Goal: Task Accomplishment & Management: Manage account settings

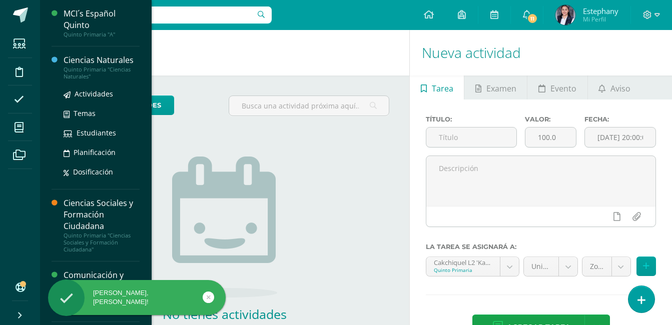
click at [104, 62] on div "Ciencias Naturales" at bounding box center [102, 61] width 76 height 12
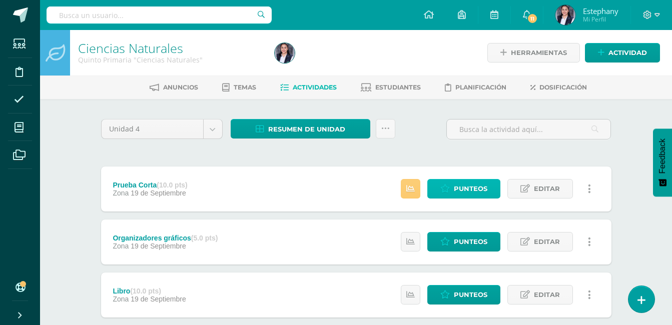
click at [452, 192] on link "Punteos" at bounding box center [463, 189] width 73 height 20
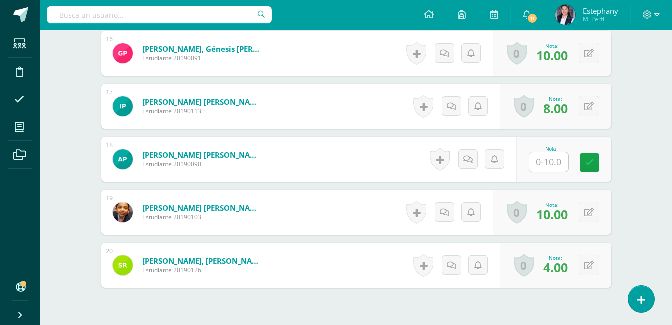
scroll to position [1100, 0]
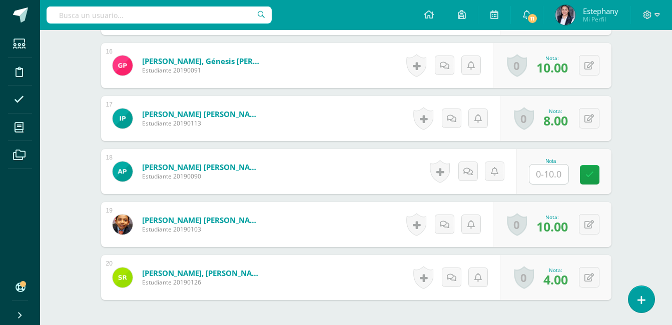
click at [553, 178] on input "text" at bounding box center [548, 175] width 39 height 20
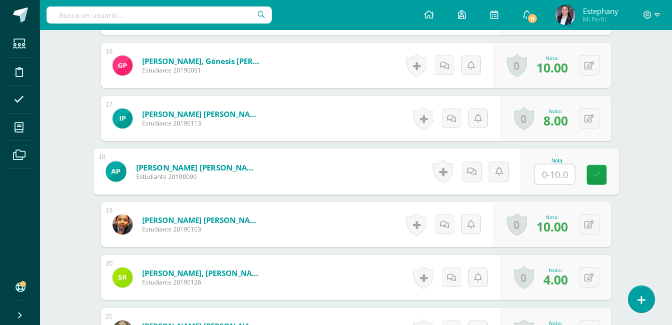
scroll to position [1100, 0]
type input "3"
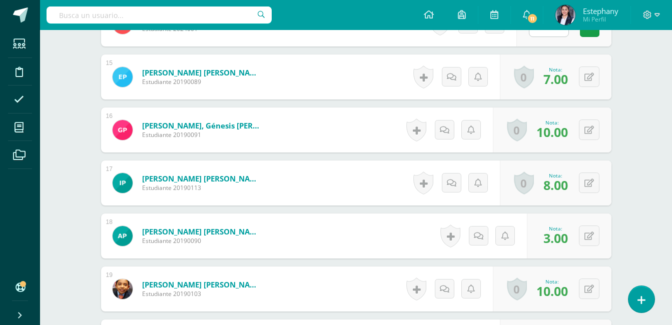
scroll to position [900, 0]
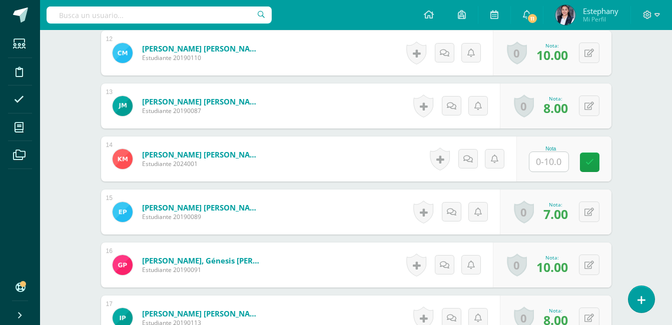
click at [552, 163] on input "text" at bounding box center [548, 162] width 39 height 20
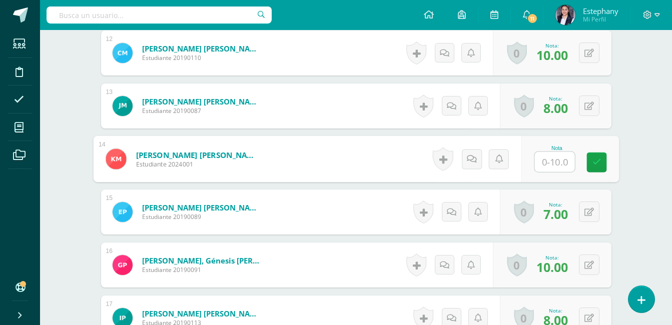
type input "8"
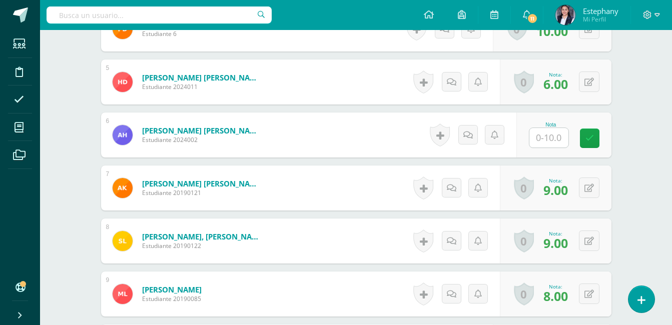
scroll to position [450, 0]
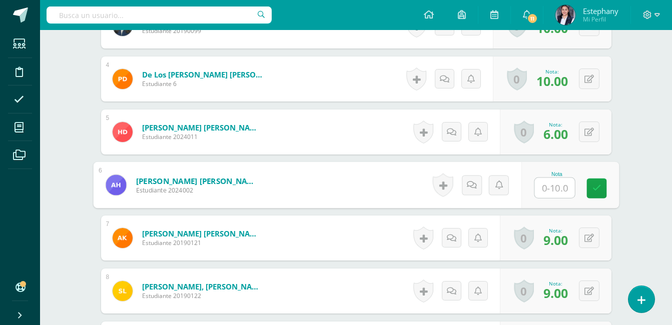
click at [549, 193] on input "text" at bounding box center [554, 188] width 40 height 20
type input "5"
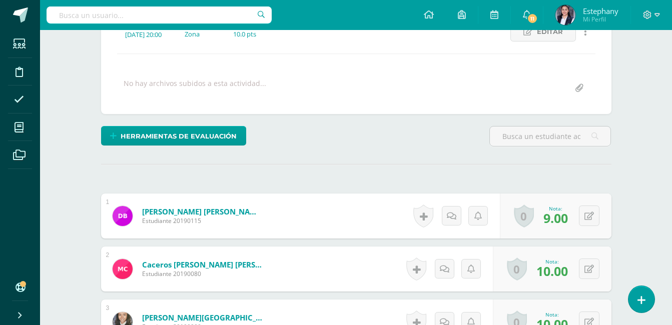
scroll to position [50, 0]
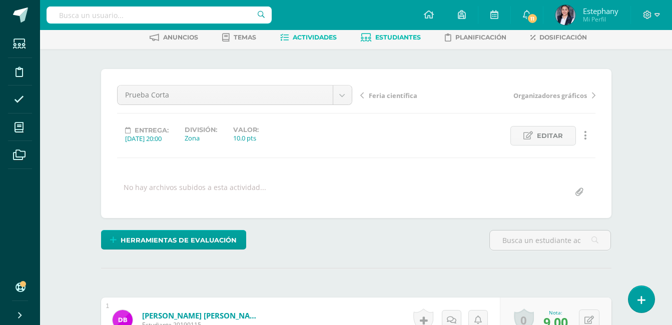
click at [372, 39] on link "Estudiantes" at bounding box center [391, 38] width 60 height 16
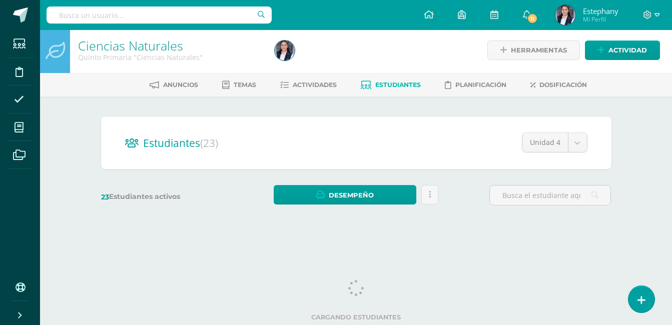
click at [641, 179] on div "Ciencias Naturales Quinto Primaria "Ciencias Naturales" Herramientas Detalle de…" at bounding box center [356, 132] width 632 height 208
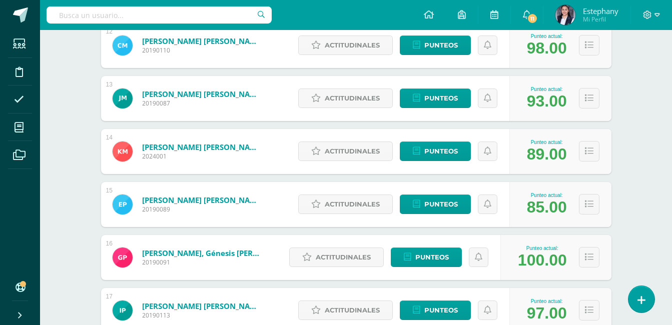
scroll to position [800, 0]
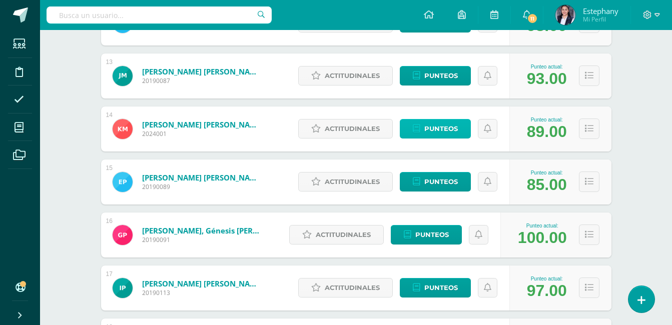
click at [430, 123] on span "Punteos" at bounding box center [441, 129] width 34 height 19
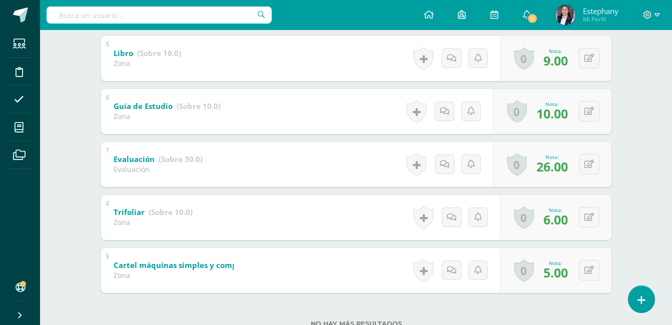
scroll to position [450, 0]
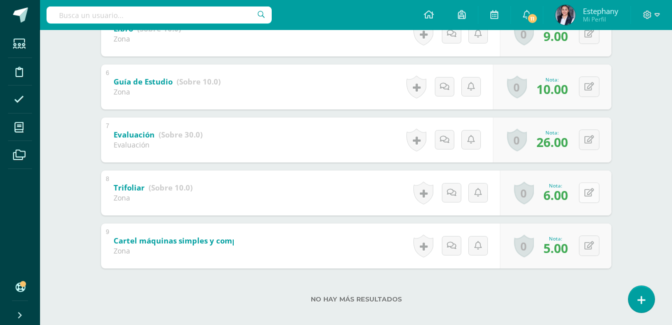
click at [591, 195] on icon at bounding box center [589, 193] width 10 height 9
type input "9"
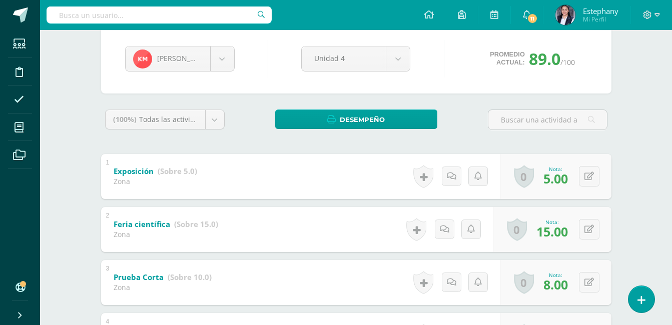
scroll to position [0, 0]
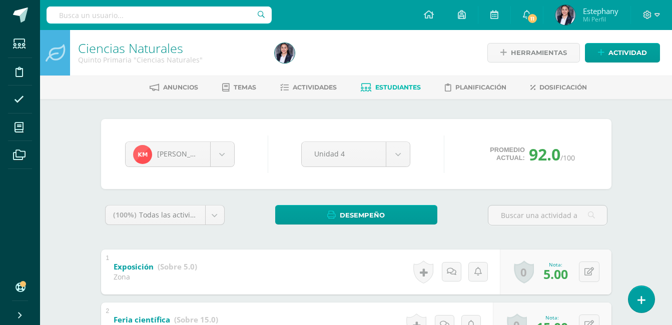
click at [388, 85] on span "Estudiantes" at bounding box center [398, 88] width 46 height 8
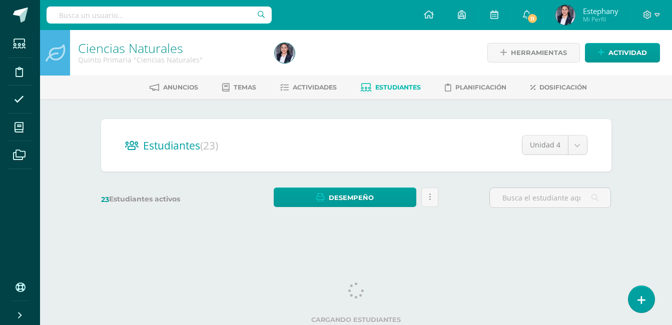
click at [622, 165] on div "Estudiantes (23) Unidad 4 Unidad 4 Unidad 1 Unidad 3 Unidad 2 23 Estudiantes ac…" at bounding box center [356, 168] width 550 height 139
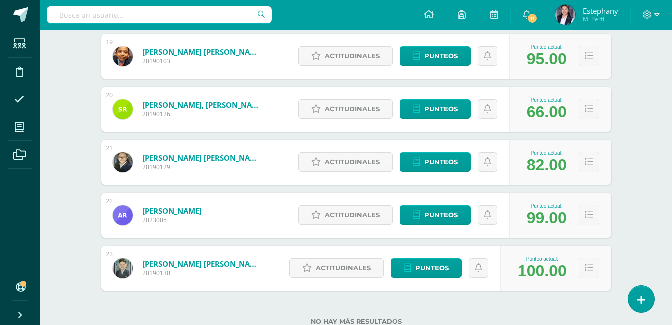
scroll to position [1120, 0]
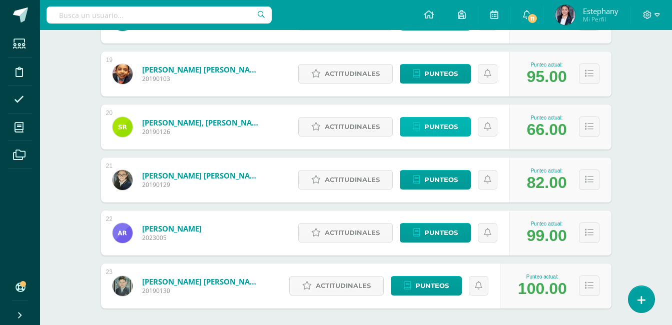
click at [443, 129] on span "Punteos" at bounding box center [441, 127] width 34 height 19
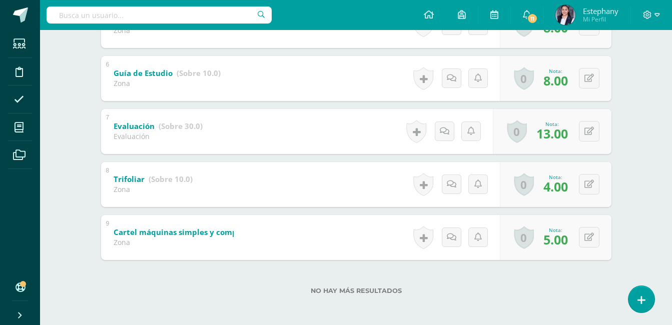
scroll to position [460, 0]
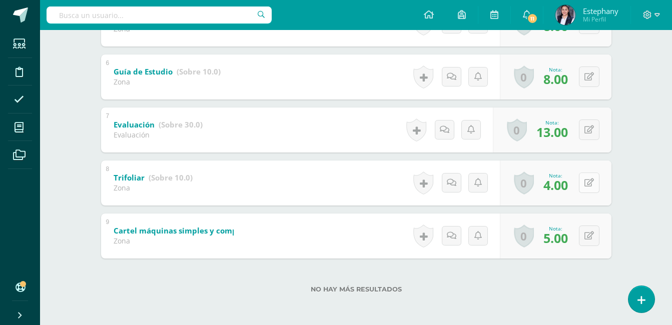
click at [588, 181] on button at bounding box center [589, 183] width 21 height 21
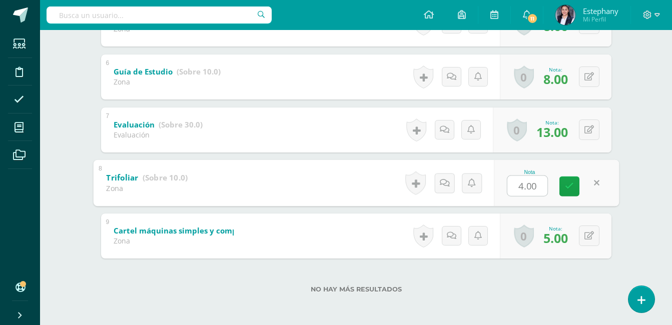
type input "8"
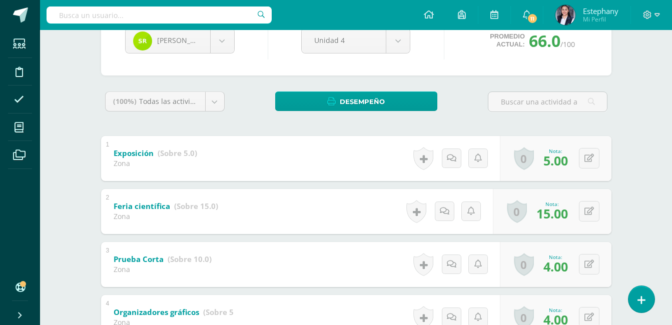
scroll to position [0, 0]
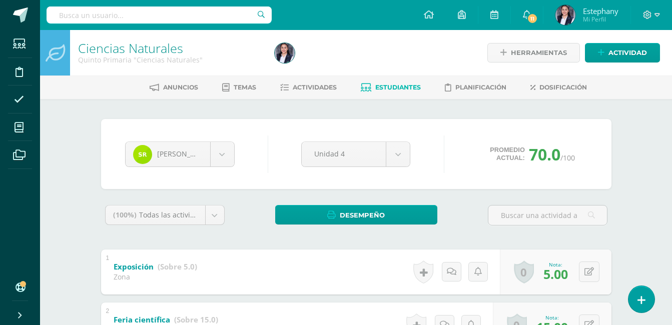
click at [359, 87] on ul "Anuncios Temas Actividades Estudiantes Planificación Dosificación" at bounding box center [368, 87] width 632 height 17
click at [363, 87] on icon at bounding box center [366, 88] width 11 height 9
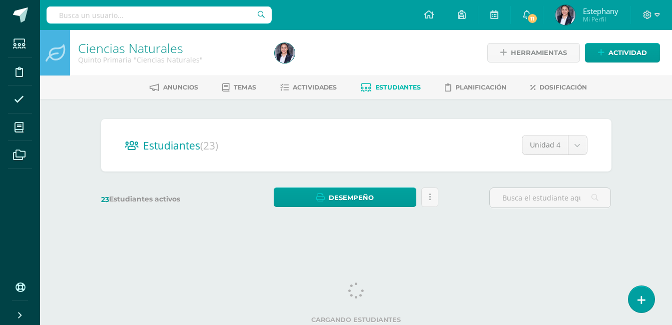
click at [617, 216] on div "Estudiantes (23) Unidad 4 Unidad 4 Unidad 1 Unidad 3 Unidad 2 23 Estudiantes ac…" at bounding box center [356, 168] width 550 height 139
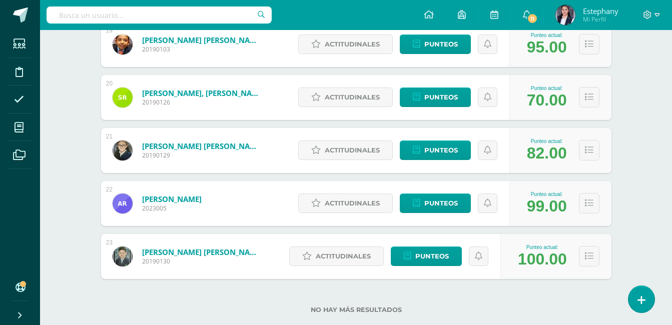
scroll to position [1170, 0]
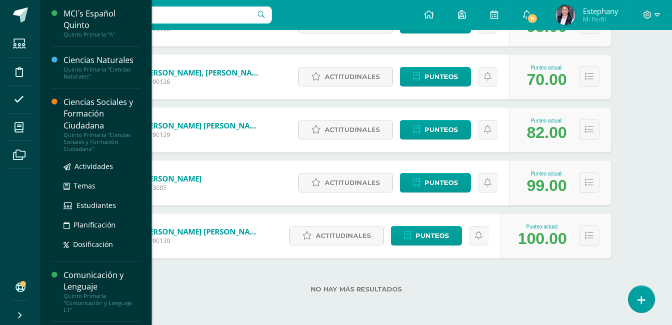
click at [78, 123] on div "Ciencias Sociales y Formación Ciudadana" at bounding box center [102, 114] width 76 height 35
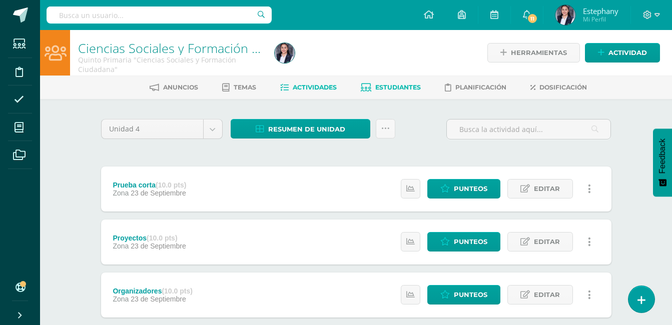
click at [390, 91] on link "Estudiantes" at bounding box center [391, 88] width 60 height 16
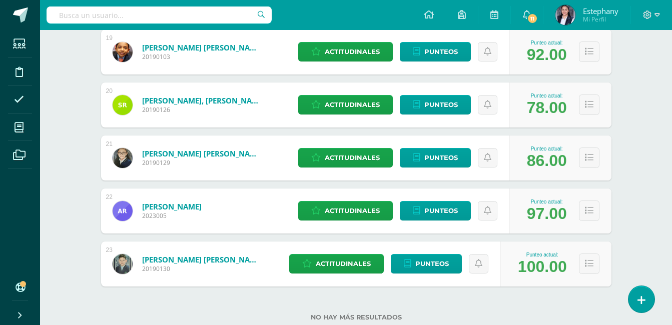
scroll to position [1153, 0]
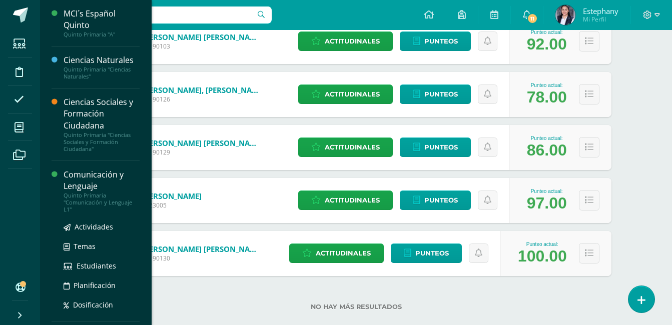
click at [88, 178] on div "Comunicación y Lenguaje" at bounding box center [102, 180] width 76 height 23
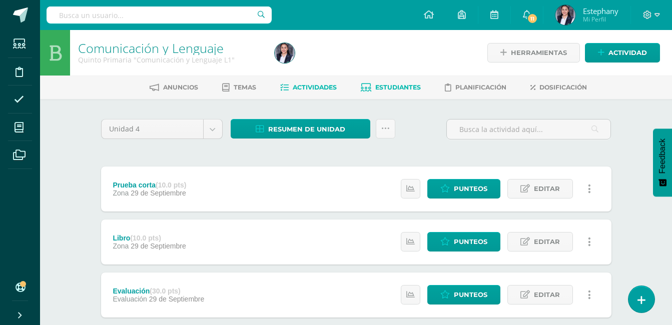
click at [388, 84] on span "Estudiantes" at bounding box center [398, 88] width 46 height 8
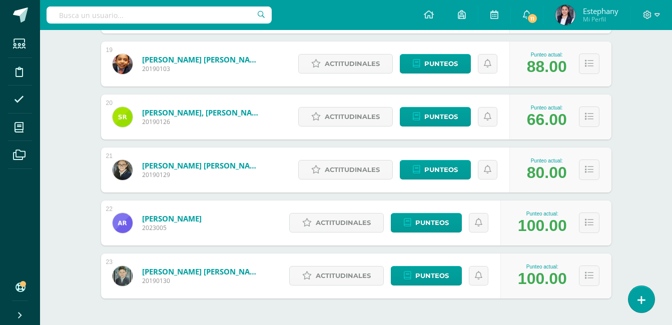
scroll to position [1150, 0]
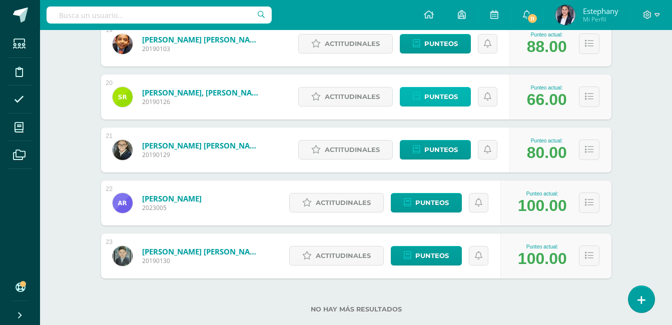
click at [453, 101] on span "Punteos" at bounding box center [441, 97] width 34 height 19
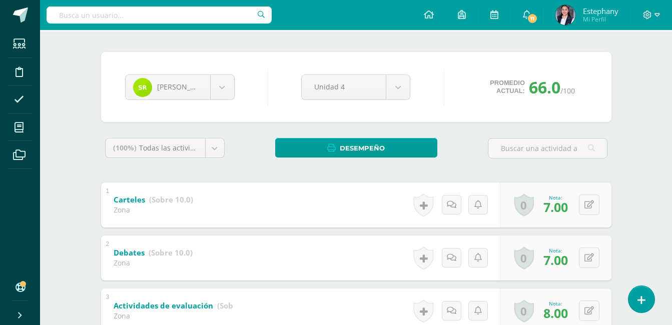
scroll to position [85, 0]
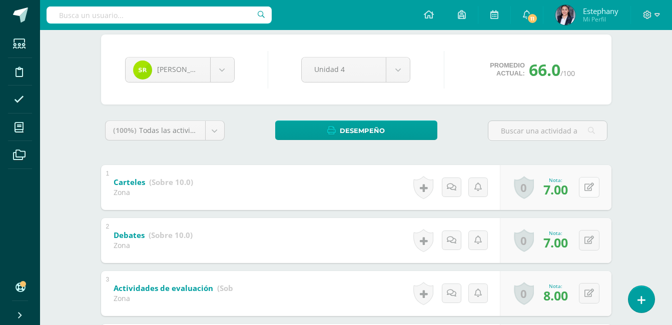
click at [591, 190] on icon at bounding box center [589, 187] width 10 height 9
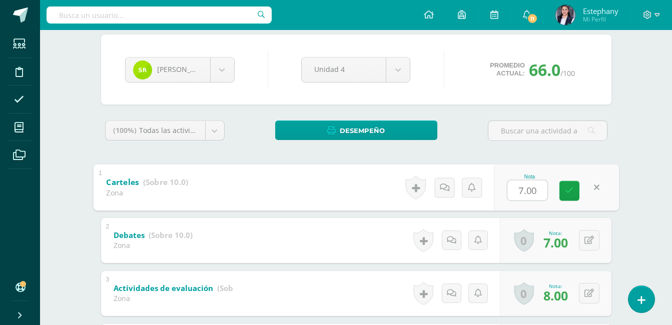
type input "8"
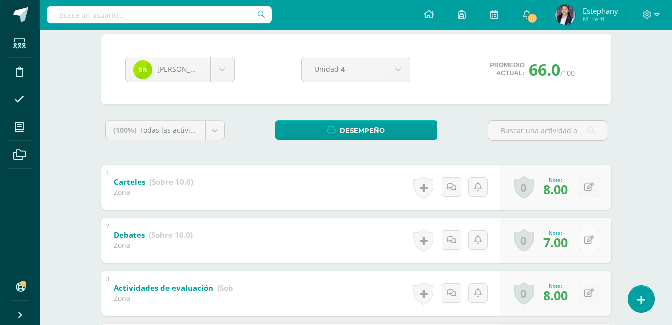
click at [585, 236] on button at bounding box center [589, 240] width 21 height 21
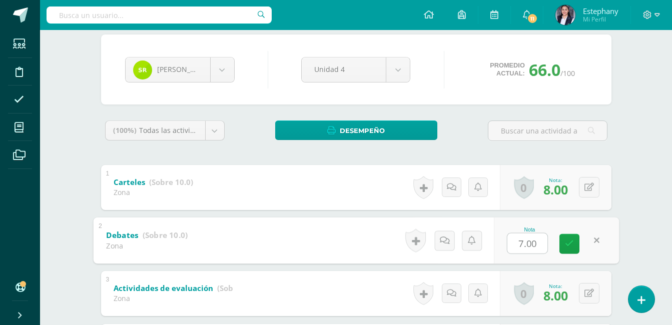
click at [622, 230] on div "Samuel Ramos Diego Barrios Matías Caceros Victoria De Paula de Hugo Díaz Adrian…" at bounding box center [356, 331] width 550 height 633
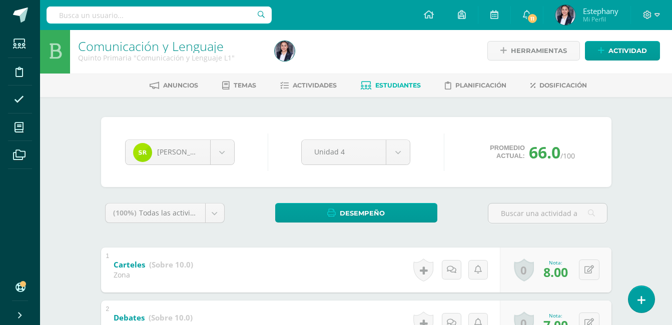
scroll to position [0, 0]
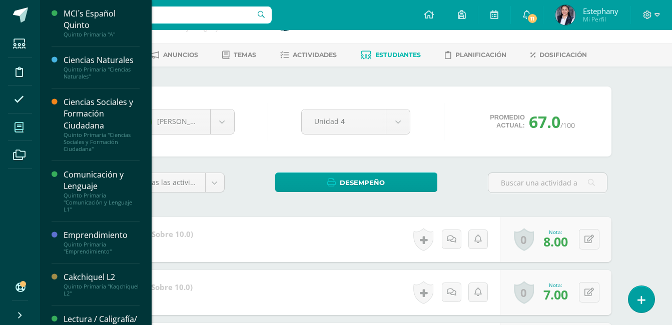
scroll to position [50, 0]
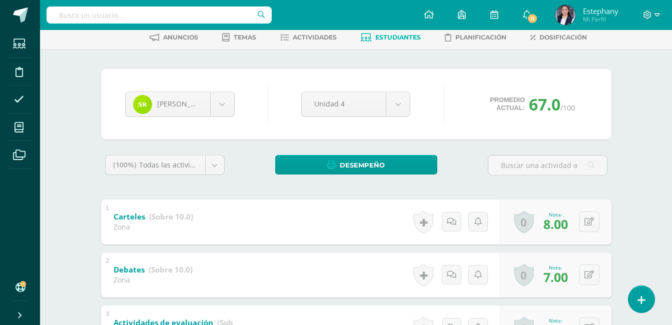
click at [388, 42] on link "Estudiantes" at bounding box center [391, 38] width 60 height 16
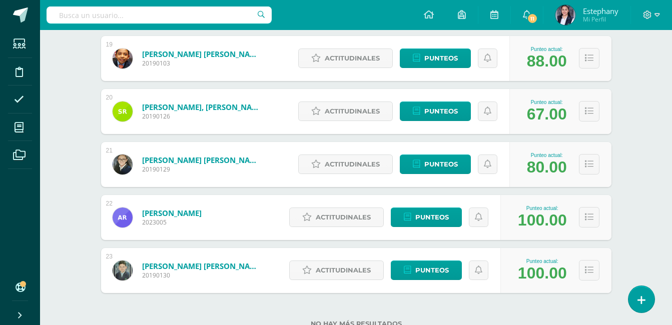
scroll to position [1158, 0]
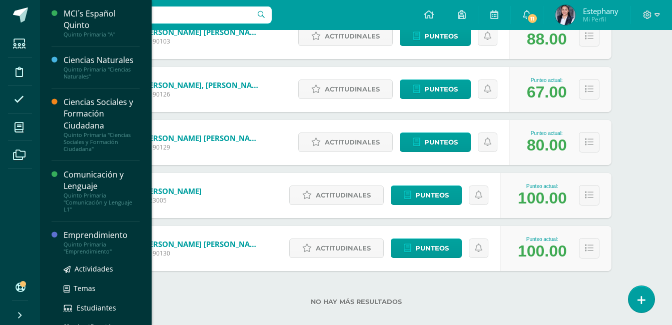
click at [89, 239] on div "Emprendimiento" at bounding box center [102, 236] width 76 height 12
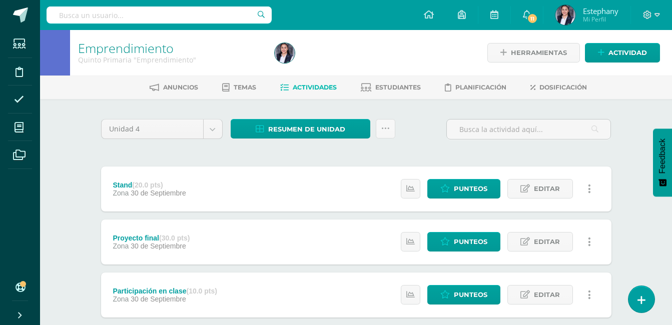
click at [641, 241] on div "Emprendimiento Quinto Primaria "Emprendimiento" Herramientas Detalle de asisten…" at bounding box center [356, 286] width 632 height 513
click at [394, 86] on span "Estudiantes" at bounding box center [398, 88] width 46 height 8
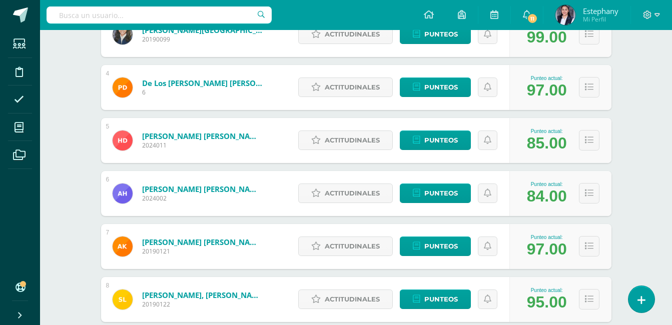
scroll to position [70, 0]
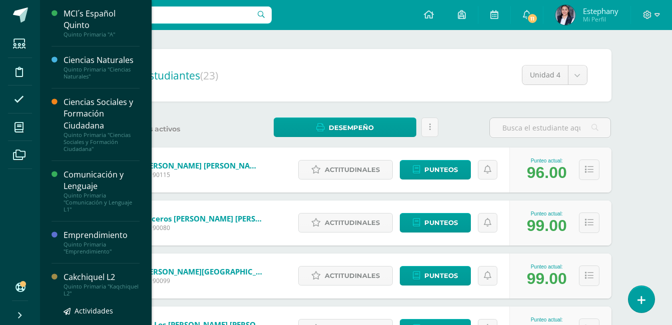
click at [81, 275] on div "Cakchiquel L2" at bounding box center [102, 278] width 76 height 12
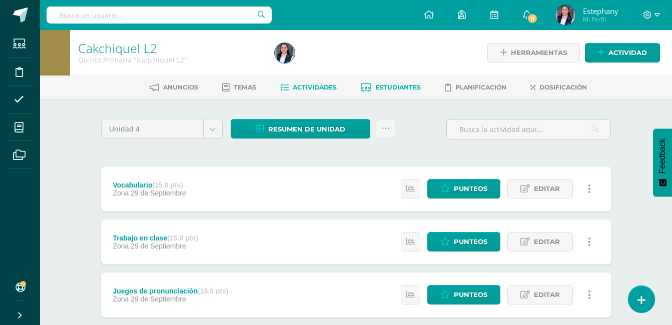
click at [405, 90] on span "Estudiantes" at bounding box center [398, 88] width 46 height 8
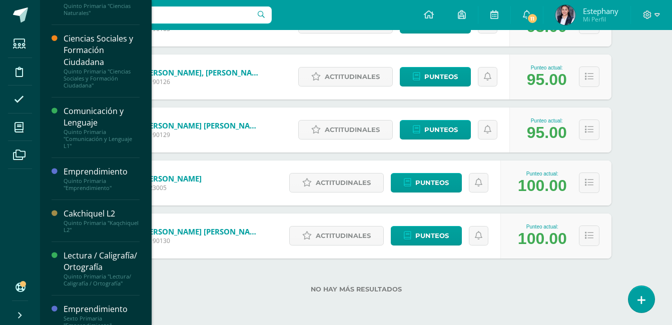
scroll to position [88, 0]
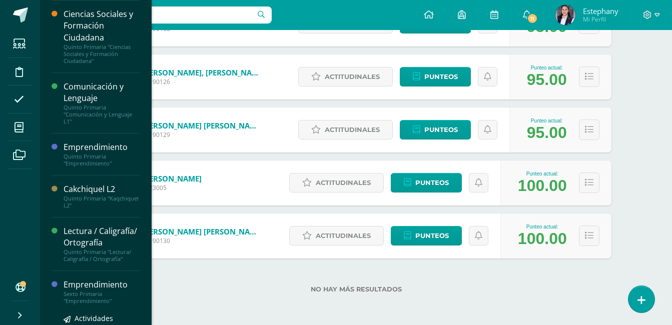
click at [71, 291] on div "Emprendimiento" at bounding box center [102, 285] width 76 height 12
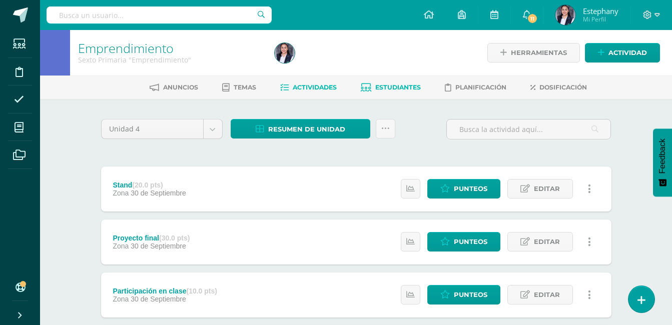
click at [400, 88] on span "Estudiantes" at bounding box center [398, 88] width 46 height 8
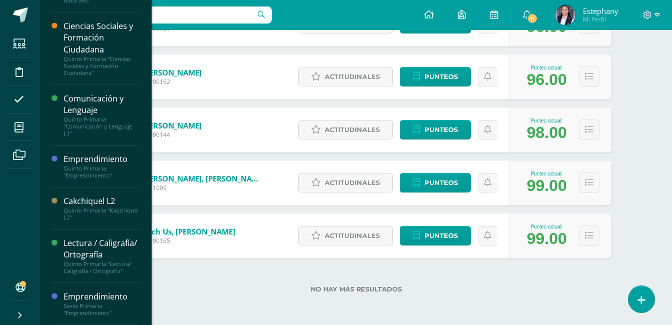
scroll to position [88, 0]
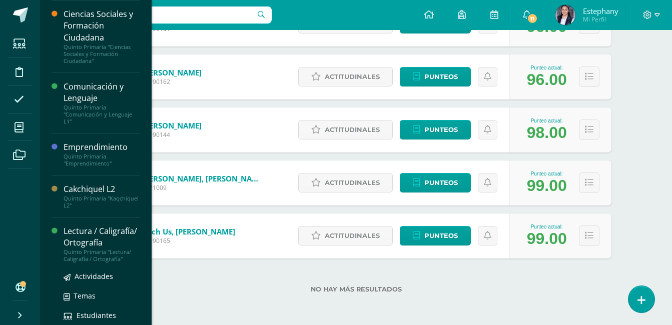
click at [83, 247] on div "Lectura / Caligrafía/ Ortografía" at bounding box center [102, 237] width 76 height 23
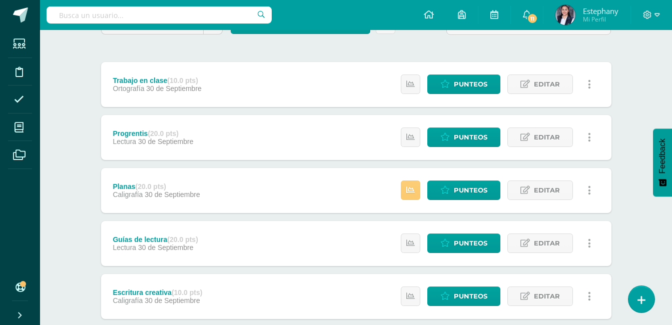
scroll to position [18, 0]
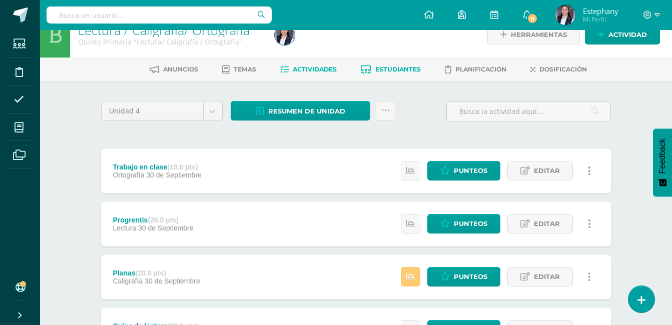
click at [395, 62] on link "Estudiantes" at bounding box center [391, 70] width 60 height 16
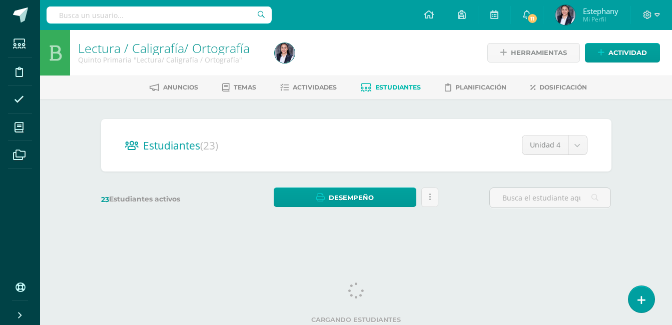
click at [634, 133] on div "Lectura / Caligrafía/ Ortografía Quinto Primaria "Lectura/ Caligrafía / Ortogra…" at bounding box center [356, 134] width 632 height 208
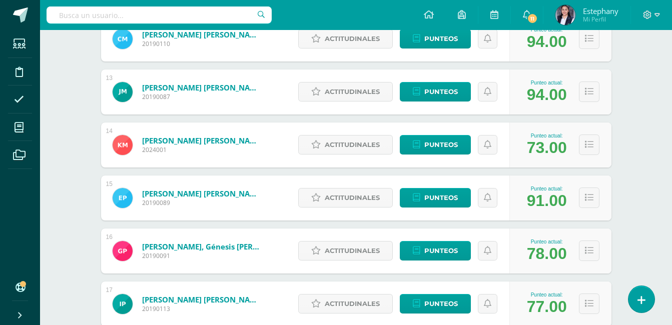
scroll to position [828, 0]
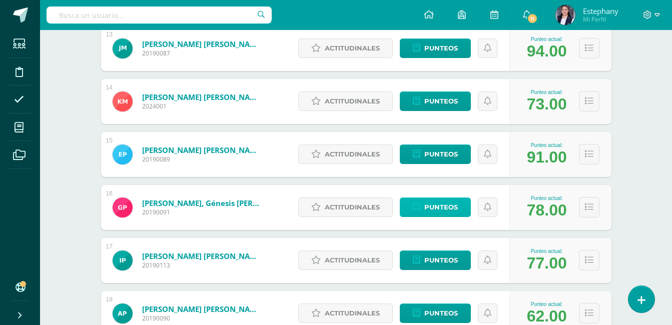
click at [422, 207] on link "Punteos" at bounding box center [435, 208] width 71 height 20
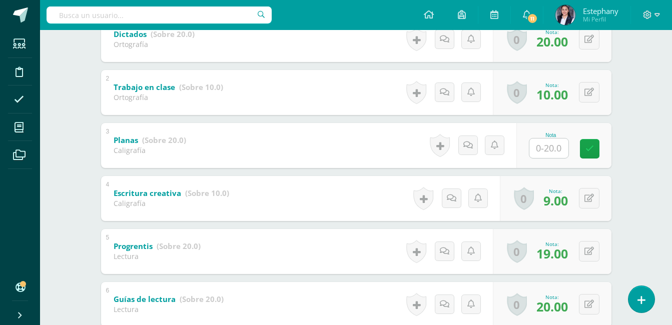
scroll to position [250, 0]
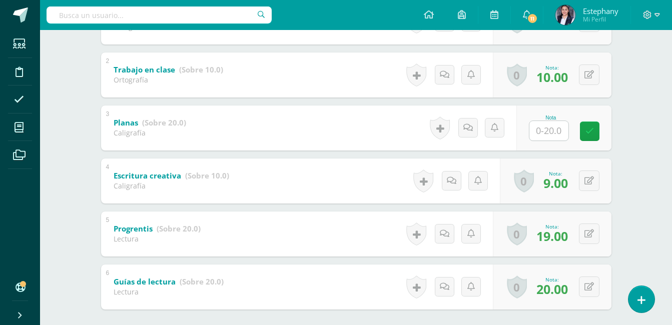
click at [557, 125] on input "text" at bounding box center [548, 131] width 39 height 20
type input "19"
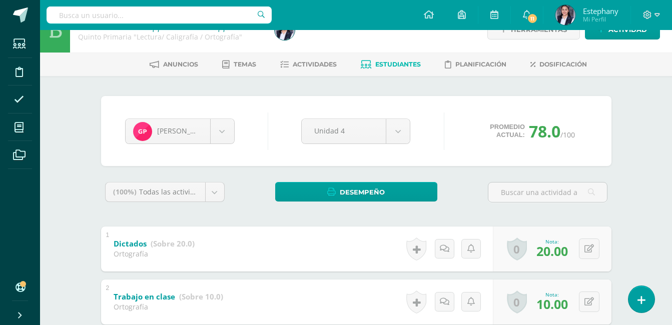
scroll to position [0, 0]
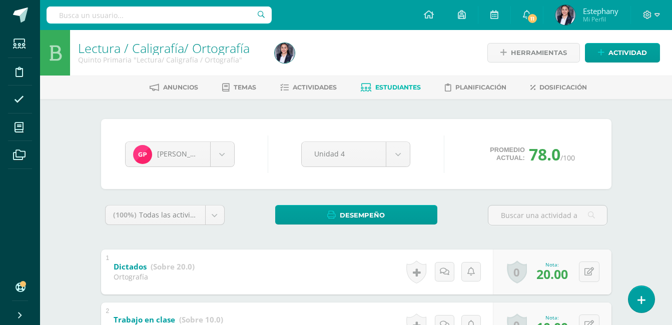
click at [414, 88] on span "Estudiantes" at bounding box center [398, 88] width 46 height 8
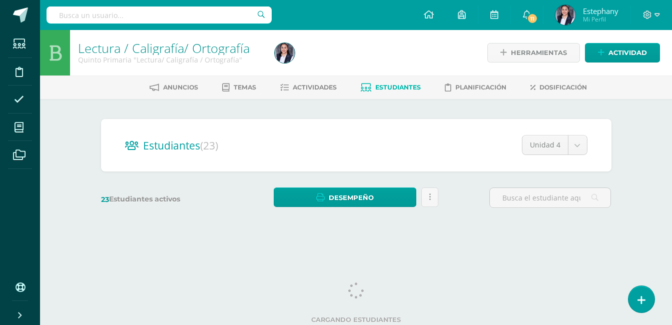
click at [645, 178] on div "Lectura / Caligrafía/ Ortografía Quinto Primaria "Lectura/ Caligrafía / Ortogra…" at bounding box center [356, 134] width 632 height 208
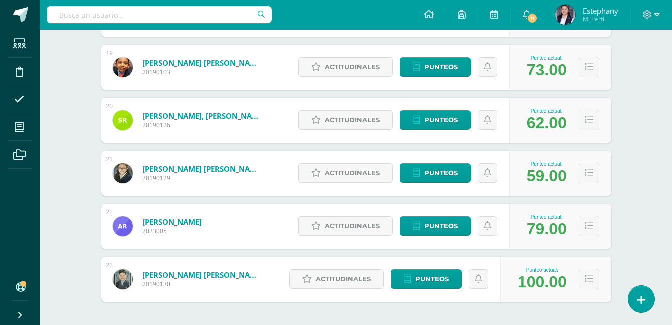
scroll to position [1128, 0]
